Goal: Task Accomplishment & Management: Manage account settings

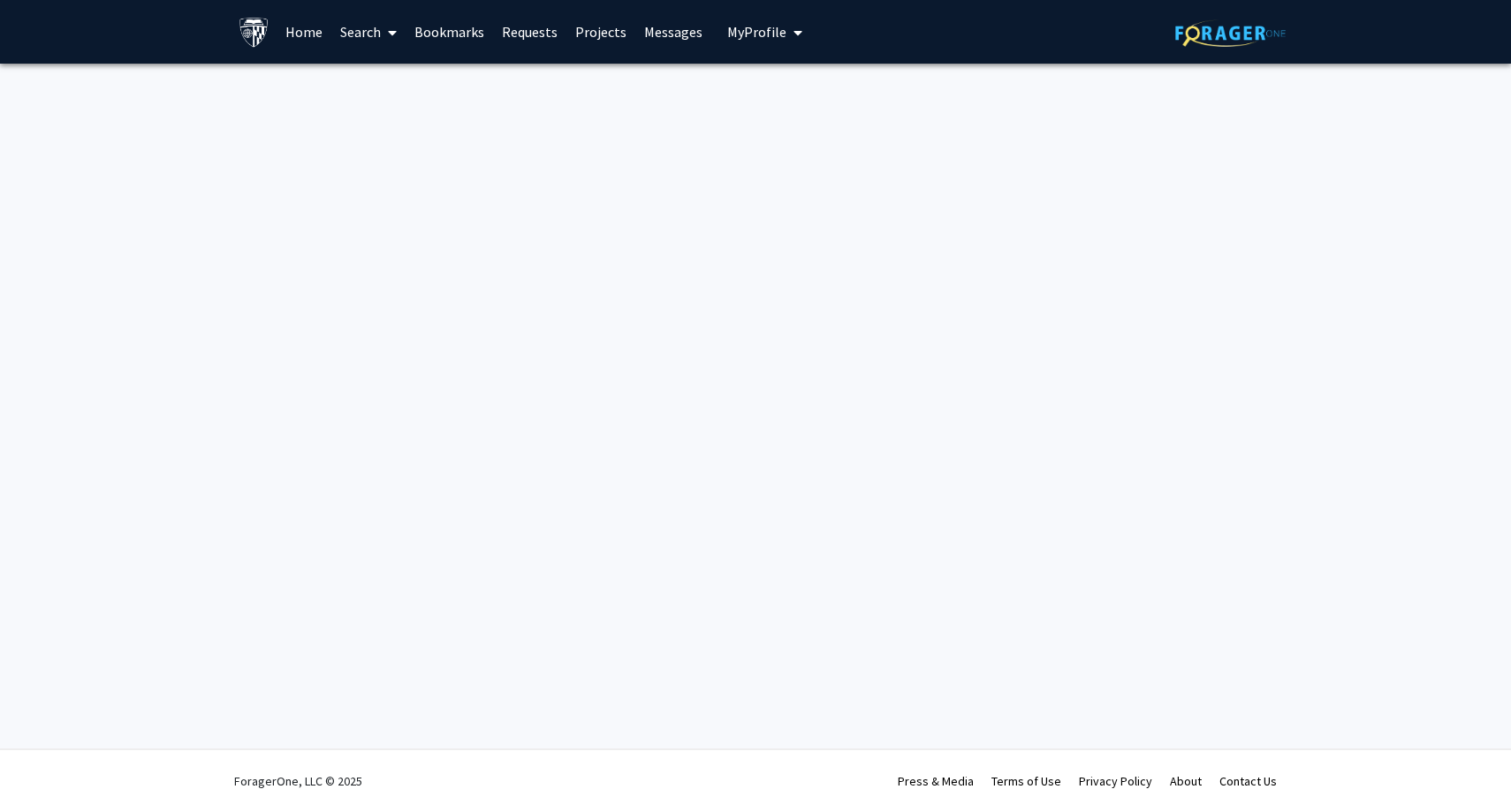
click at [303, 34] on link "Home" at bounding box center [303, 31] width 54 height 62
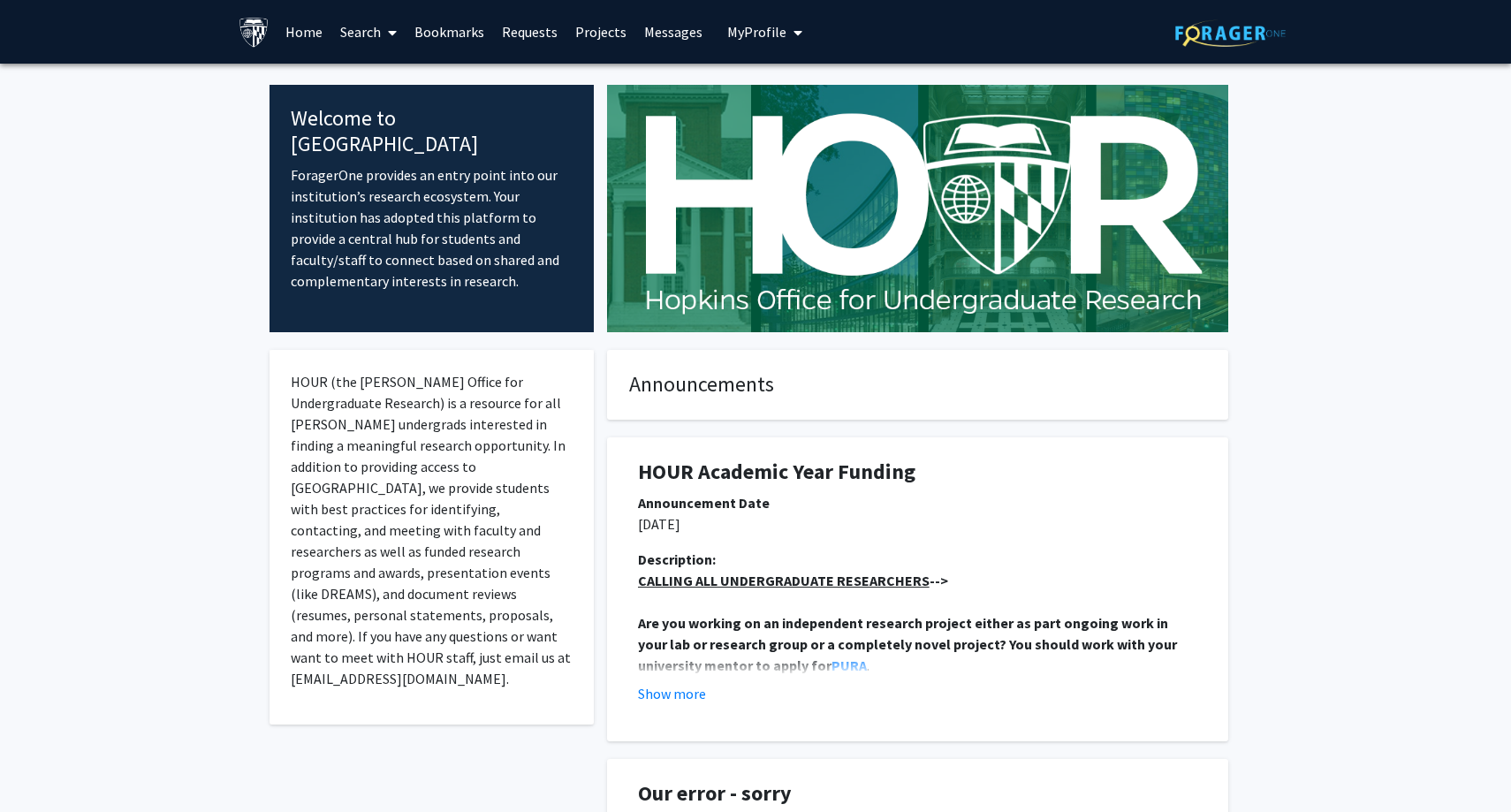
click at [758, 37] on span "My Profile" at bounding box center [757, 31] width 59 height 18
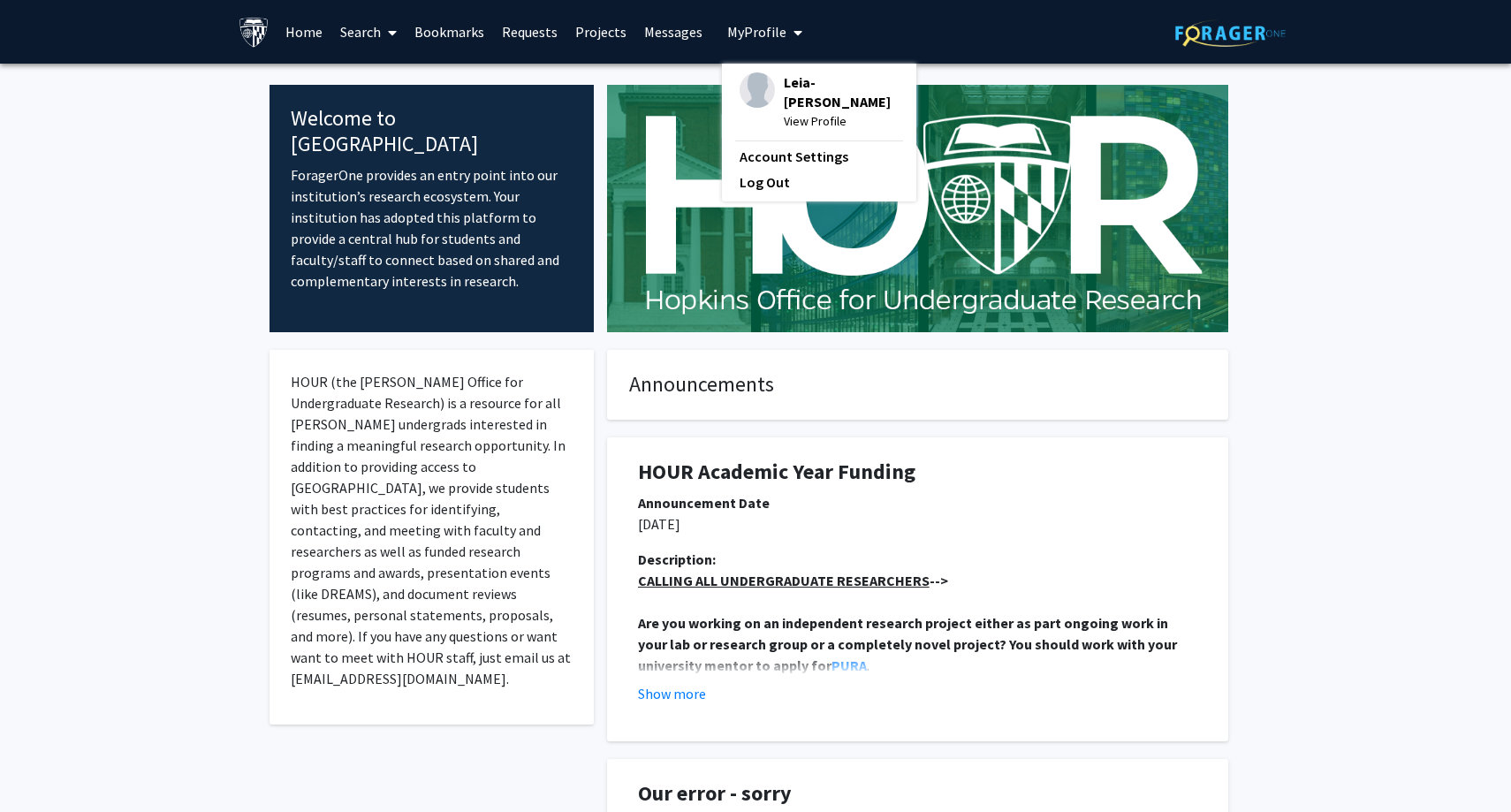
click at [787, 85] on span "Leia-[PERSON_NAME]" at bounding box center [841, 91] width 114 height 39
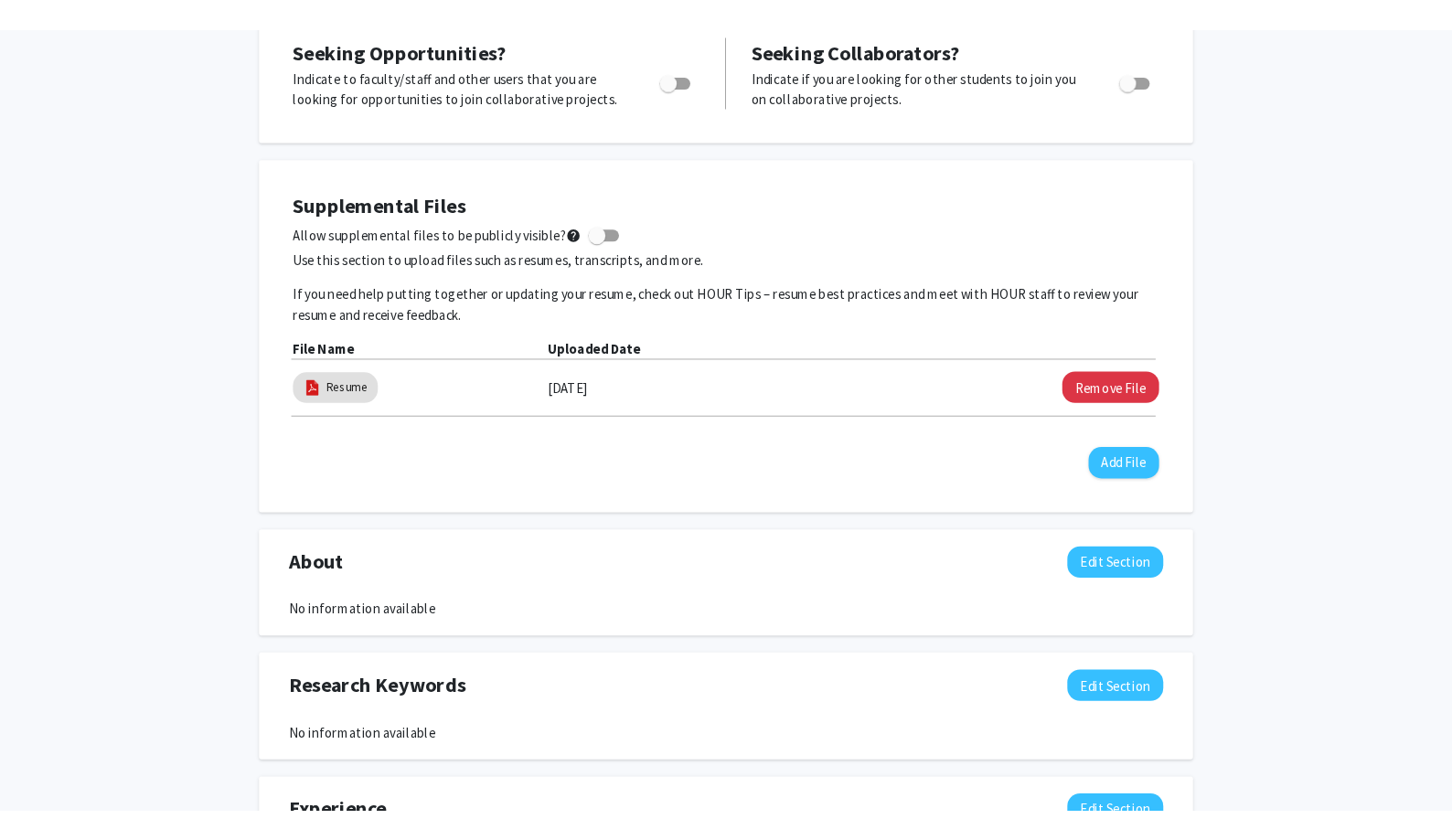
scroll to position [461, 0]
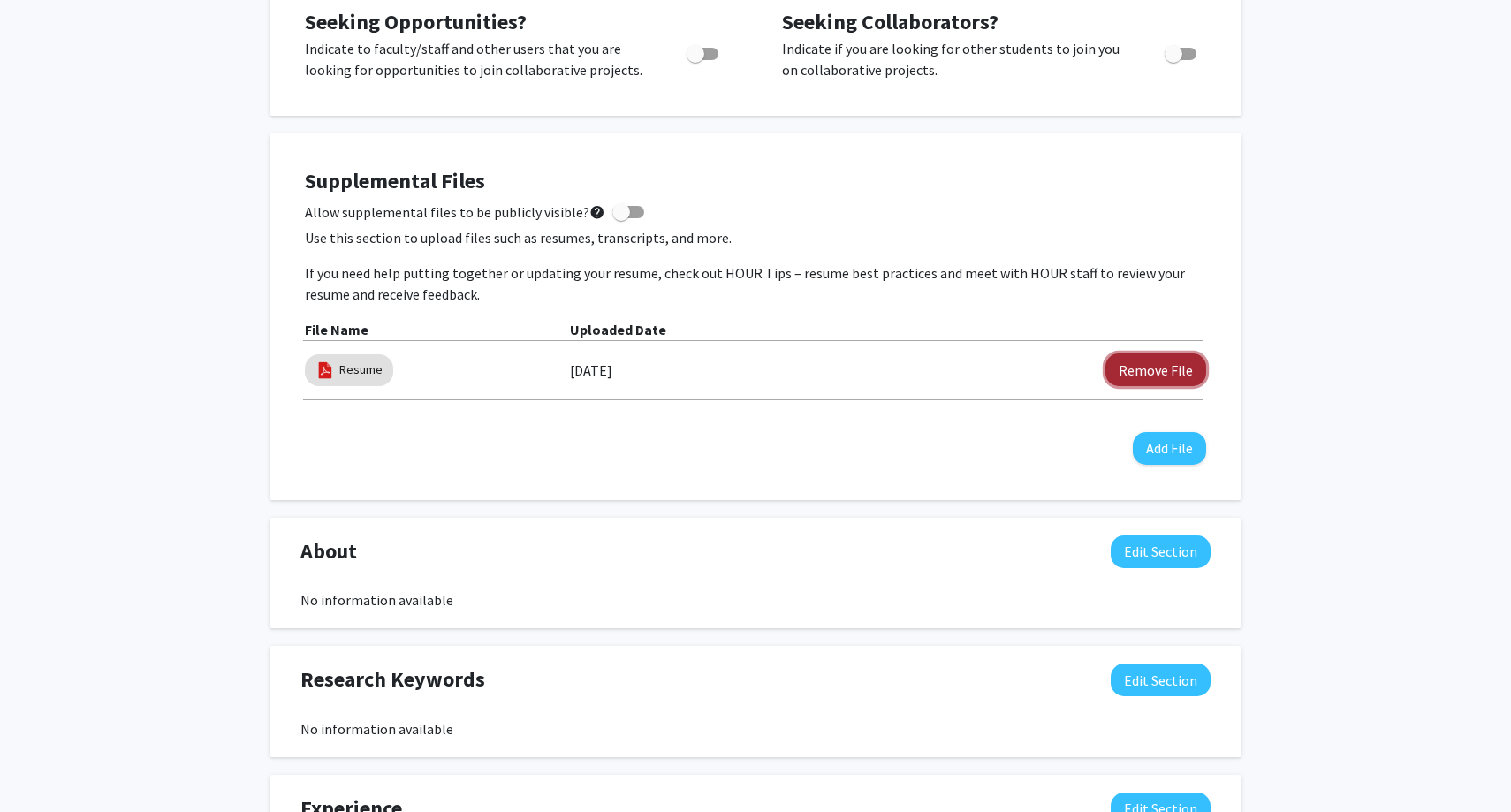
click at [1150, 362] on button "Remove File" at bounding box center [1155, 370] width 101 height 32
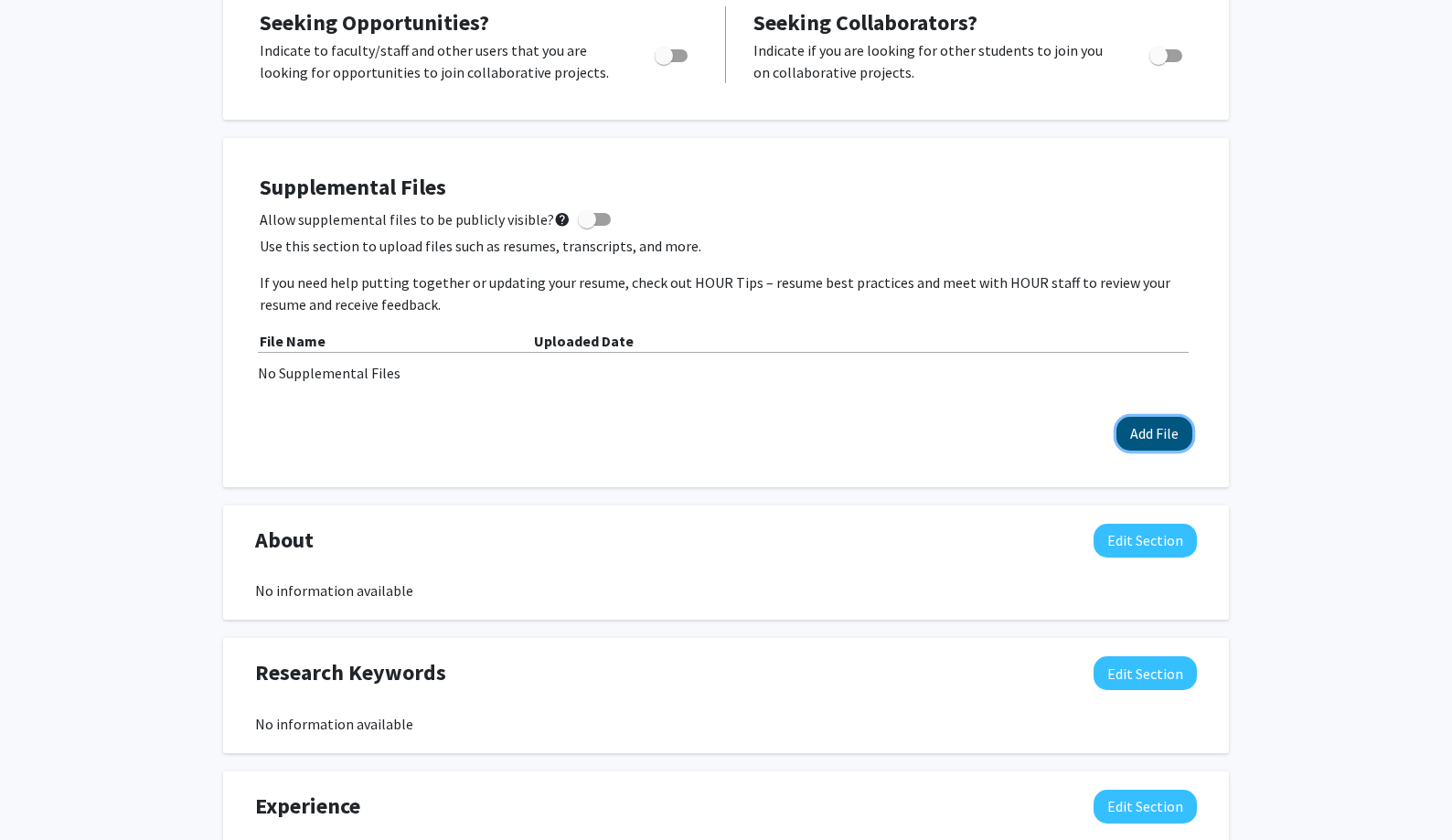
click at [1146, 432] on button "Add File" at bounding box center [1154, 434] width 76 height 34
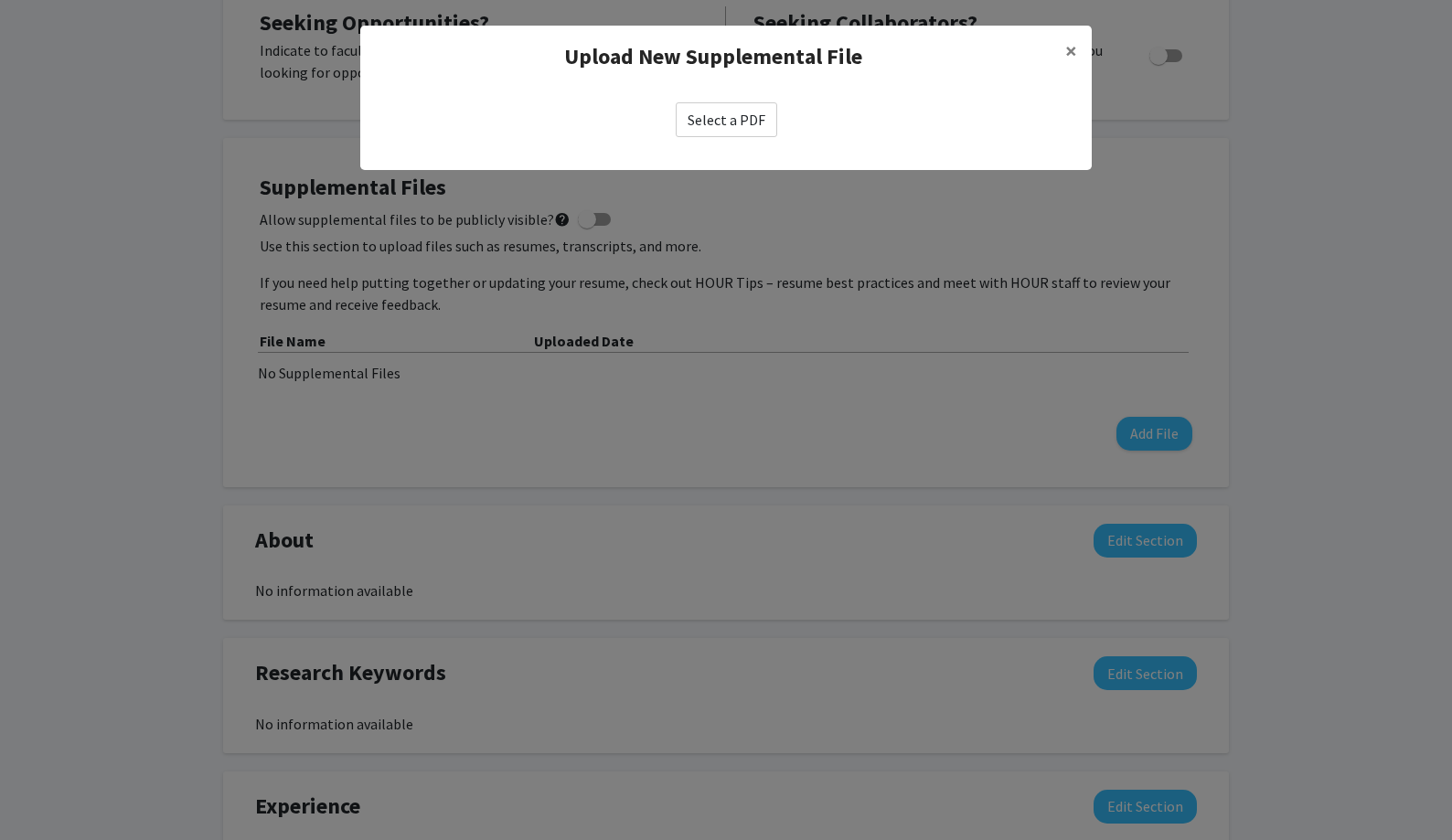
click at [707, 120] on label "Select a PDF" at bounding box center [726, 119] width 102 height 35
click at [0, 0] on input "Select a PDF" at bounding box center [0, 0] width 0 height 0
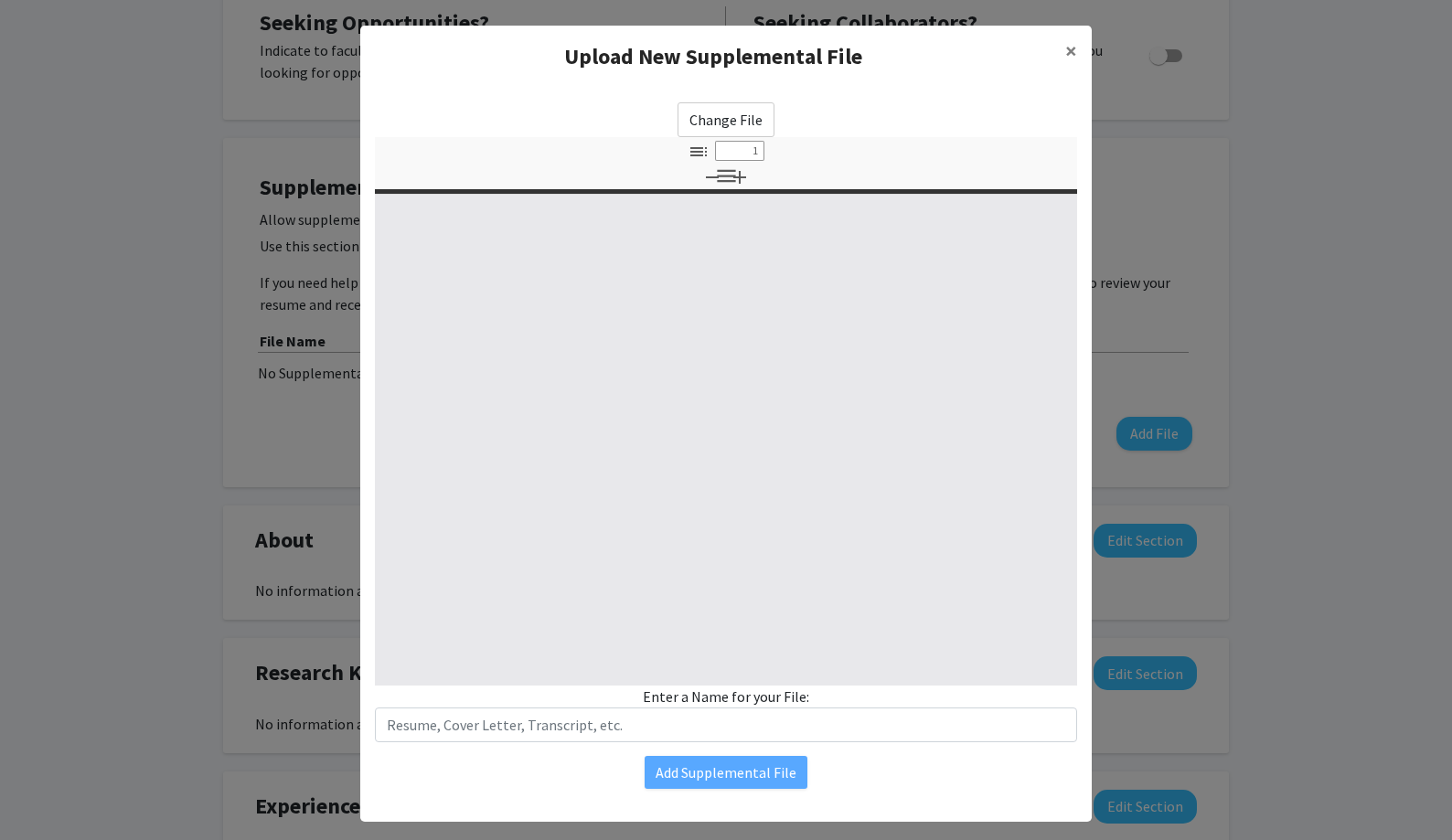
select select "custom"
type input "0"
select select "custom"
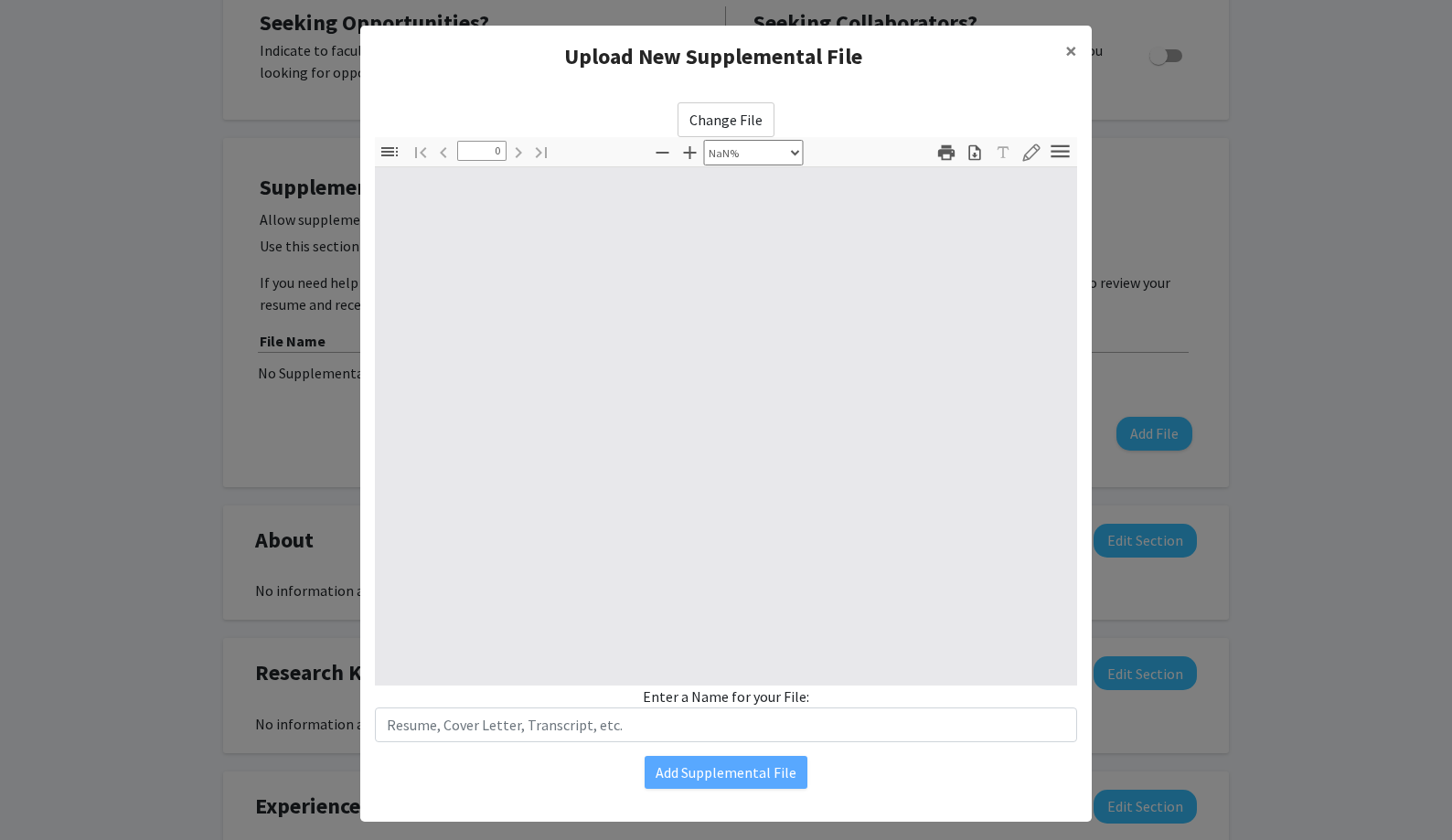
type input "1"
select select "auto"
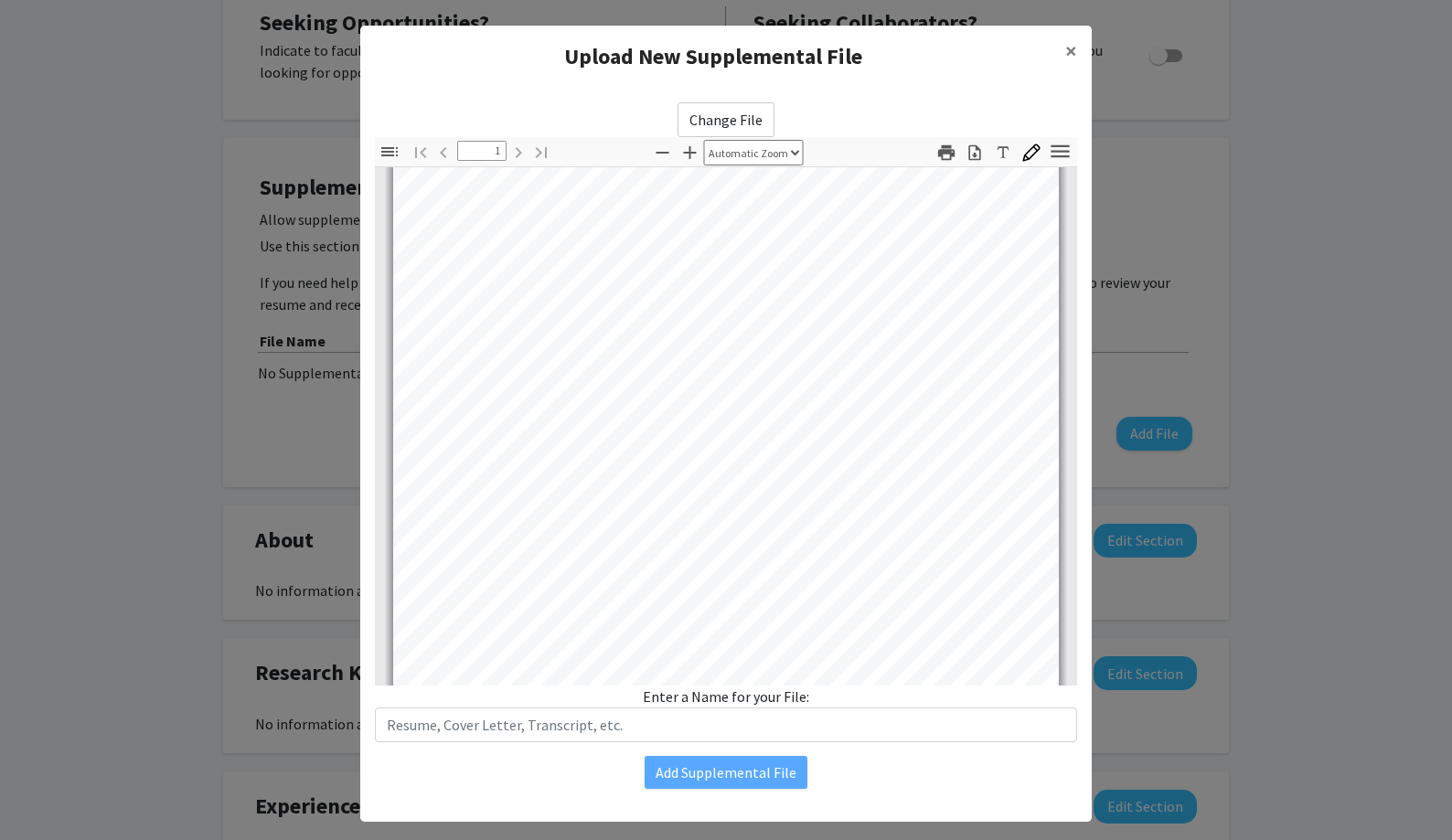
scroll to position [360, 0]
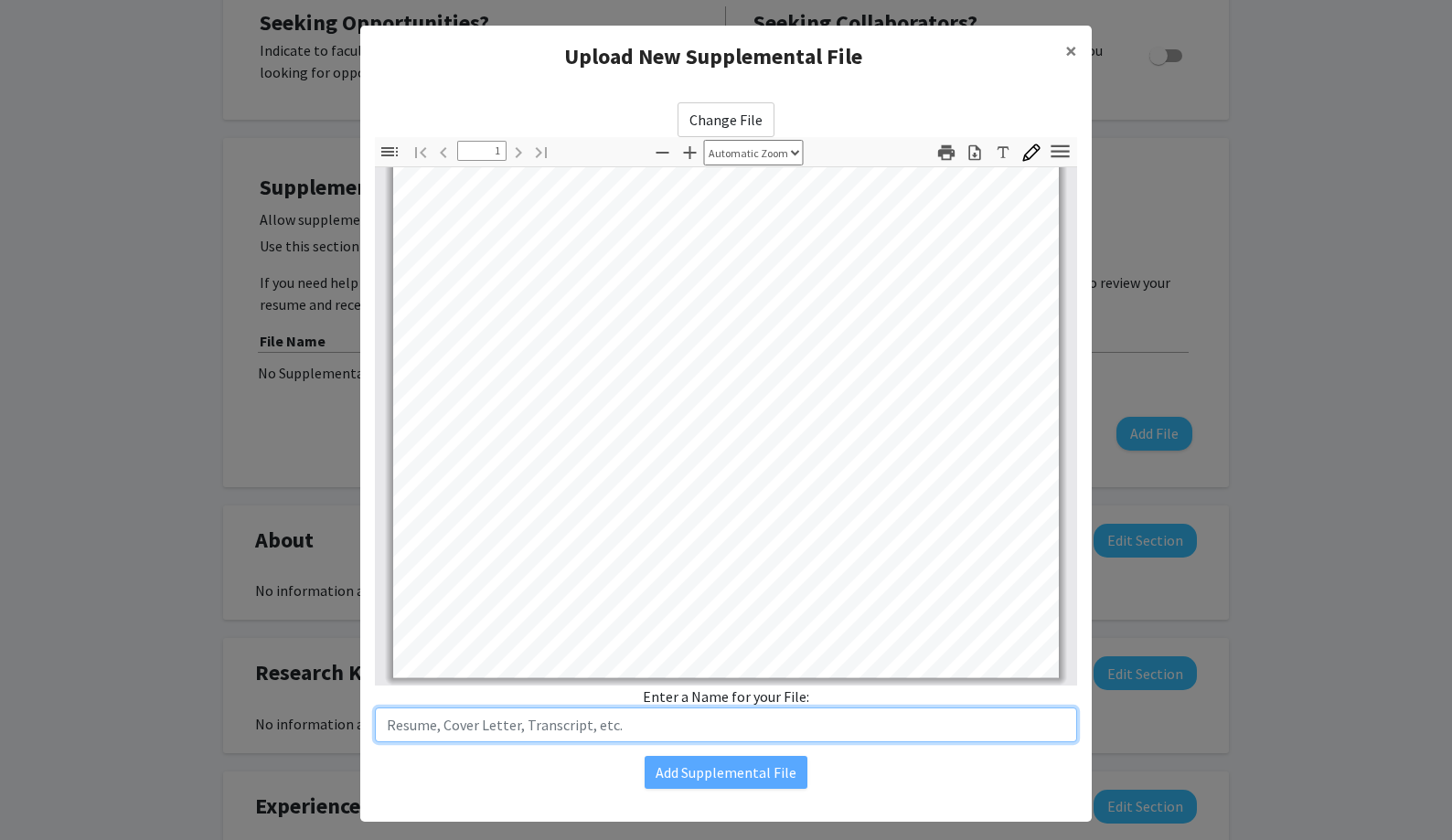
click at [652, 728] on input "text" at bounding box center [726, 724] width 702 height 35
type input "Resume"
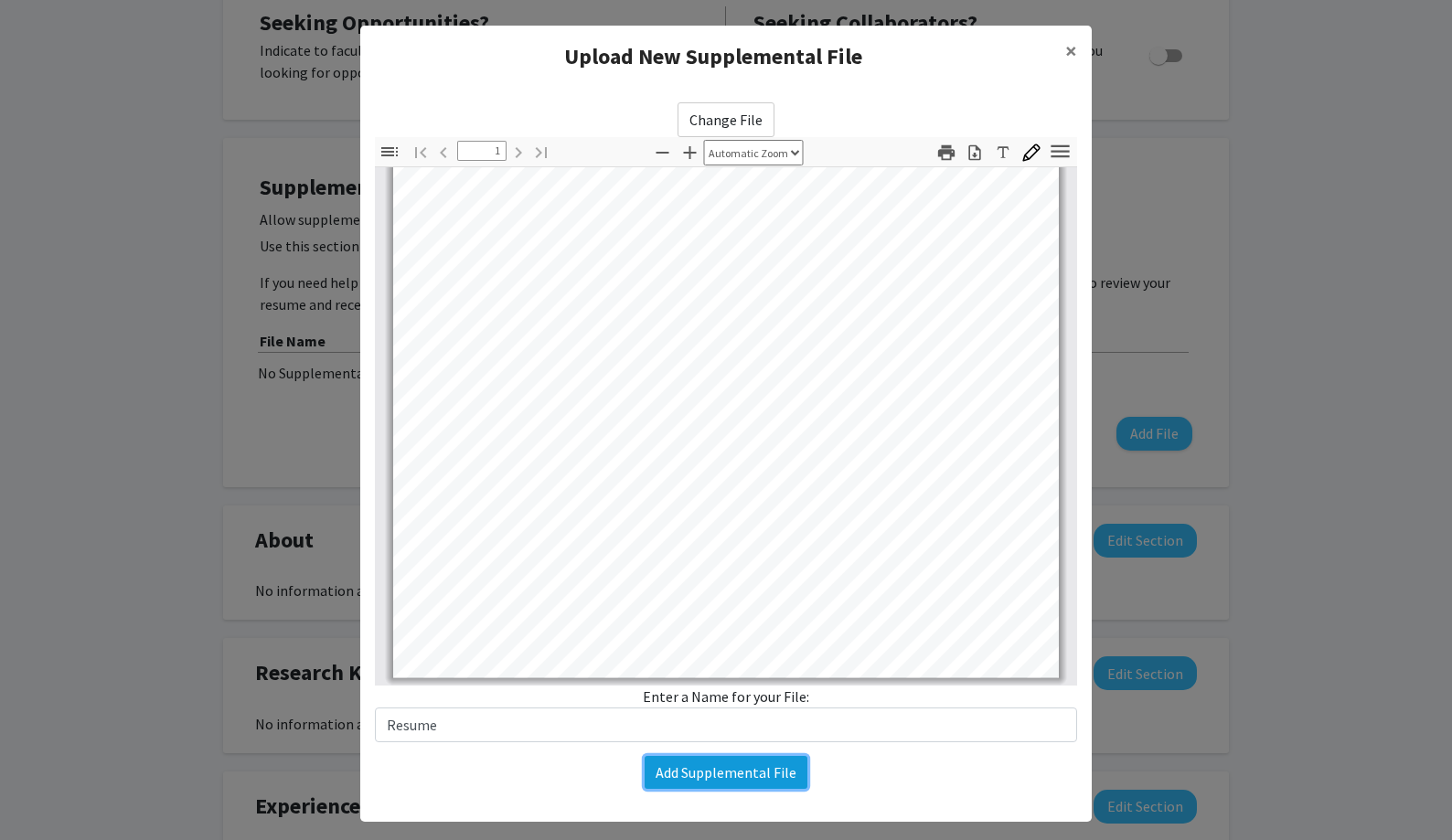
click at [736, 768] on button "Add Supplemental File" at bounding box center [725, 772] width 163 height 33
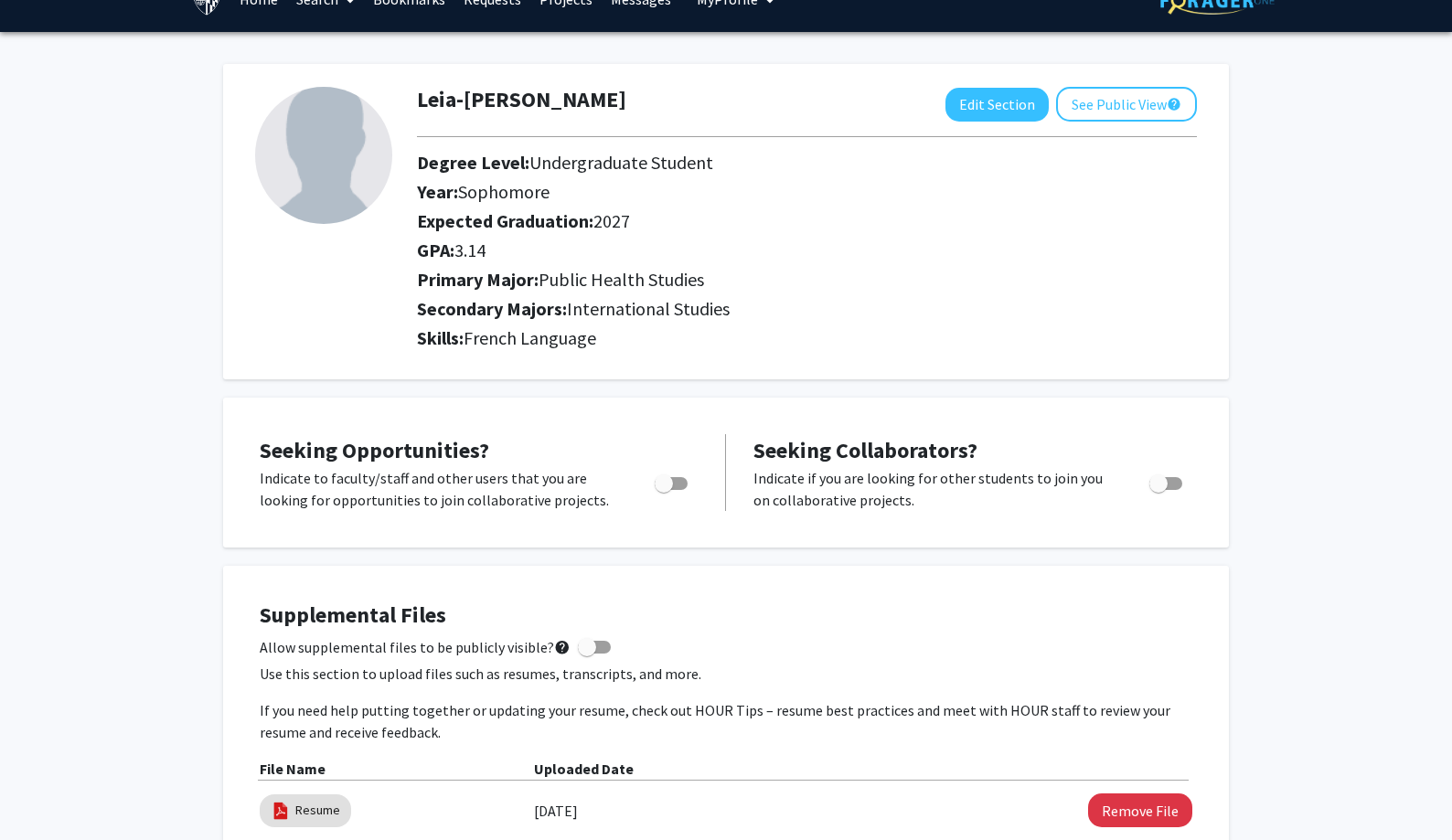
scroll to position [0, 0]
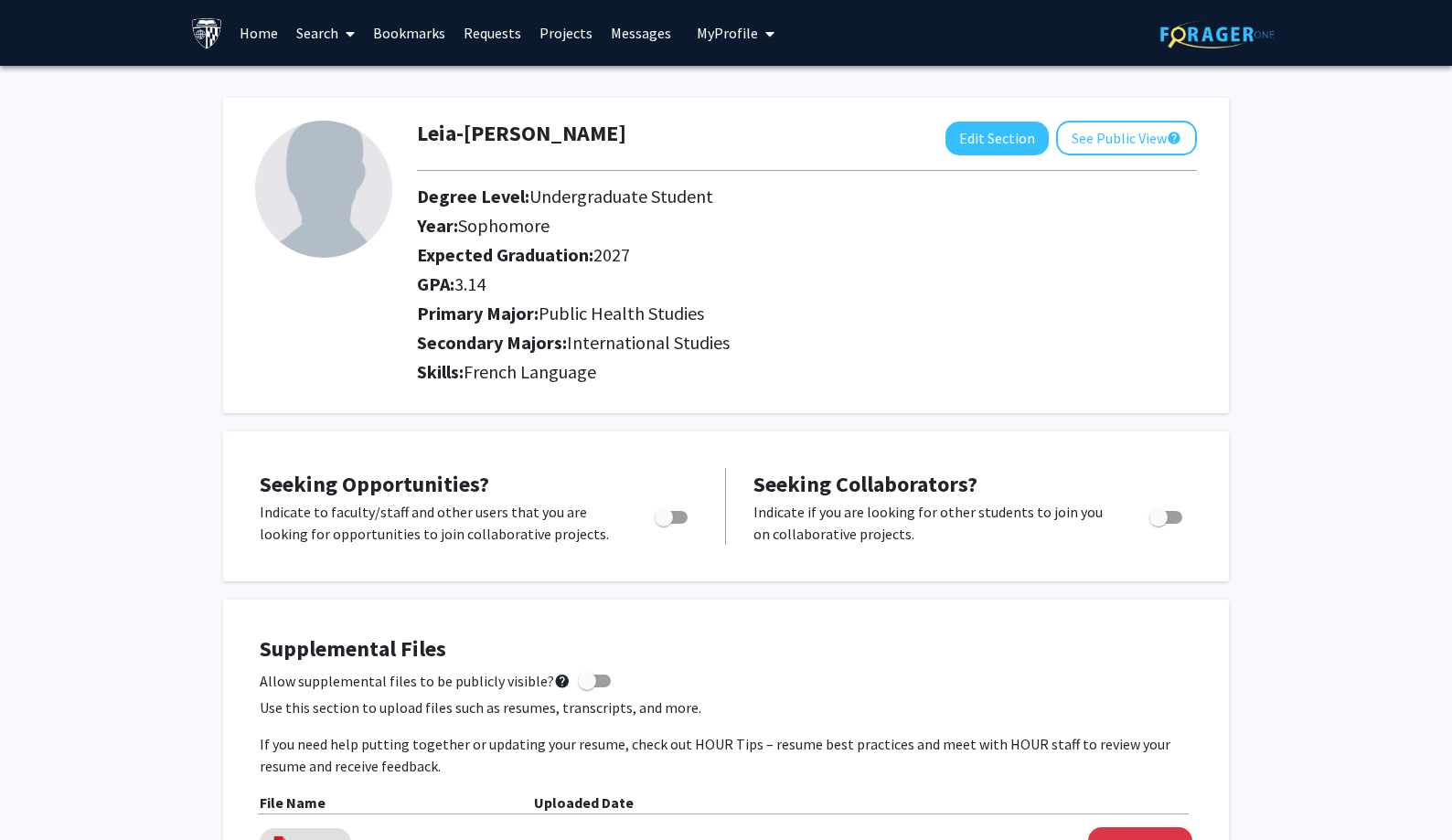
click at [326, 31] on link "Search" at bounding box center [326, 33] width 77 height 64
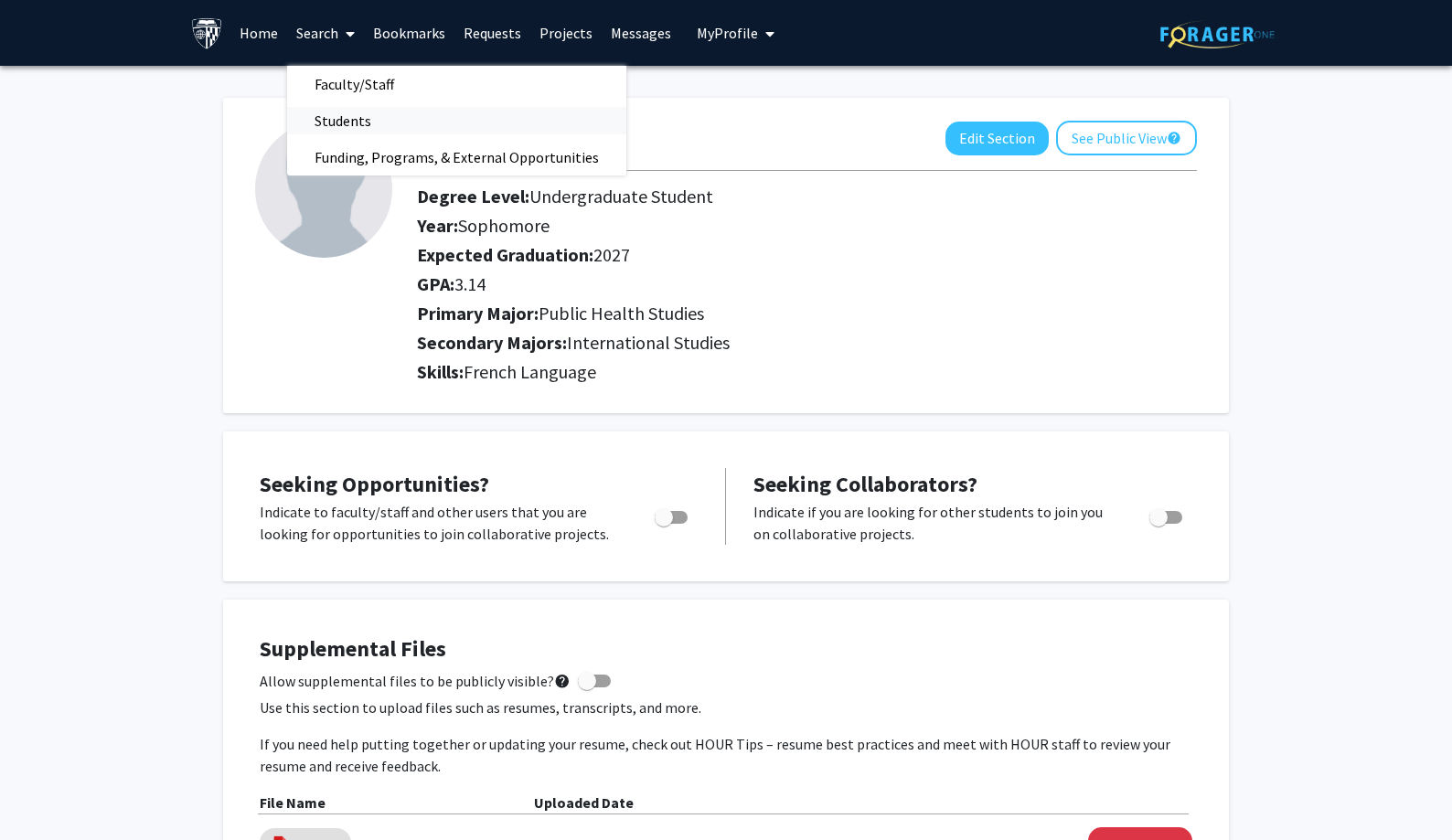
click at [347, 109] on span "Students" at bounding box center [342, 120] width 111 height 36
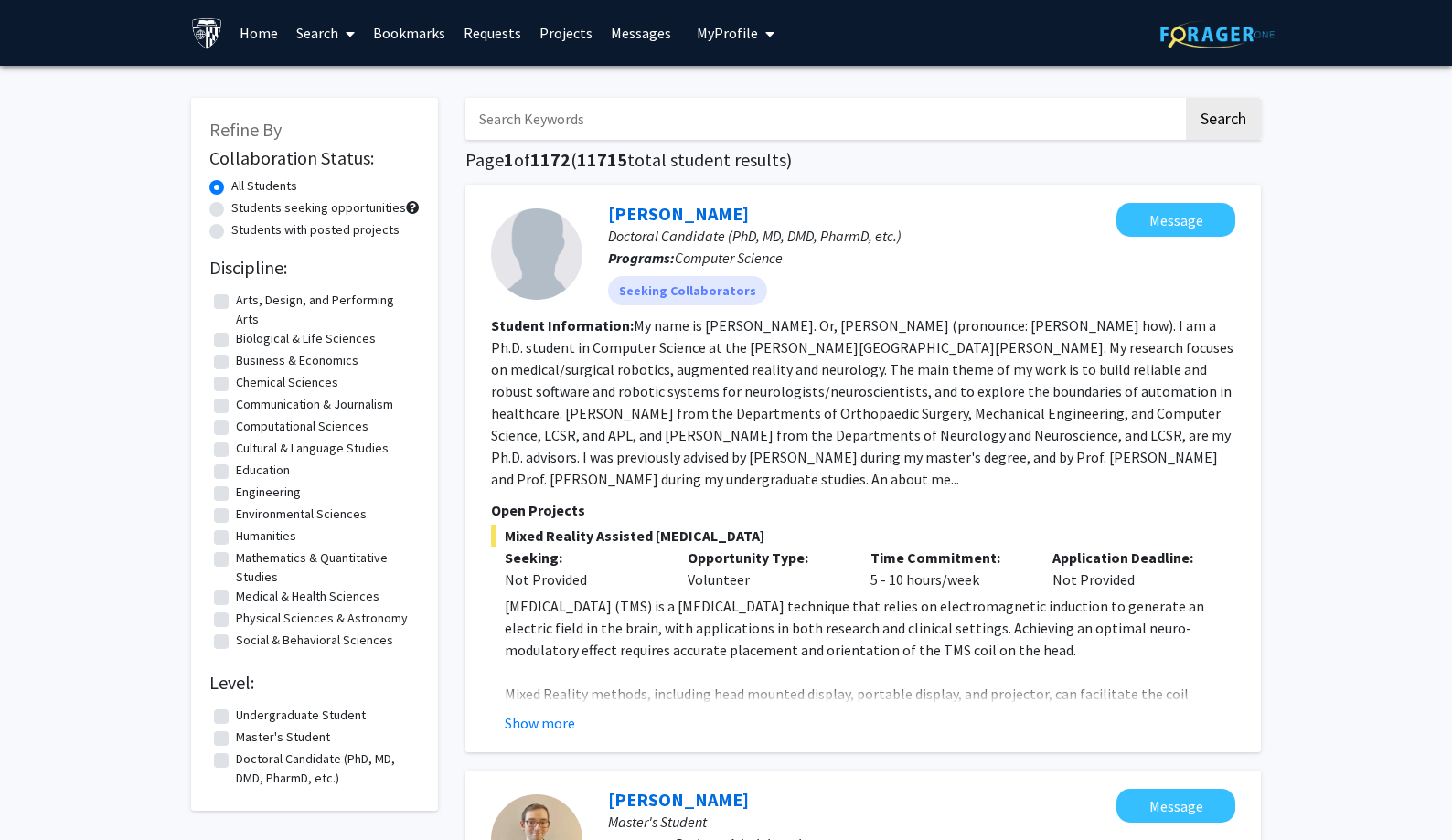
click at [236, 711] on label "Undergraduate Student" at bounding box center [301, 715] width 130 height 19
click at [236, 711] on input "Undergraduate Student" at bounding box center [242, 712] width 12 height 12
checkbox input "true"
